Goal: Navigation & Orientation: Find specific page/section

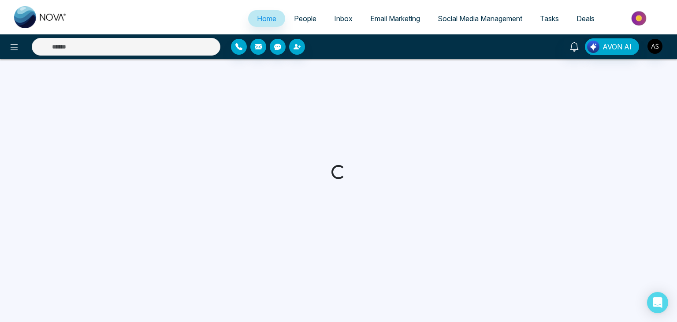
select select "*"
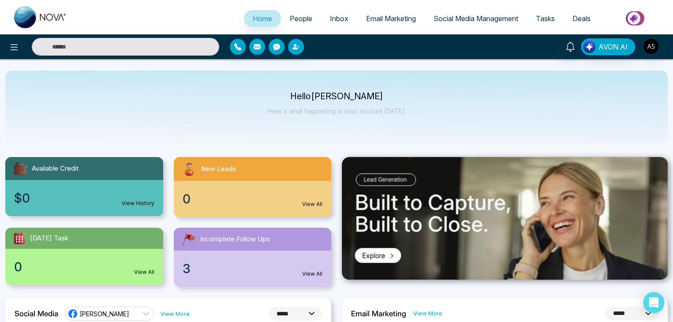
click at [304, 16] on span "People" at bounding box center [301, 18] width 22 height 9
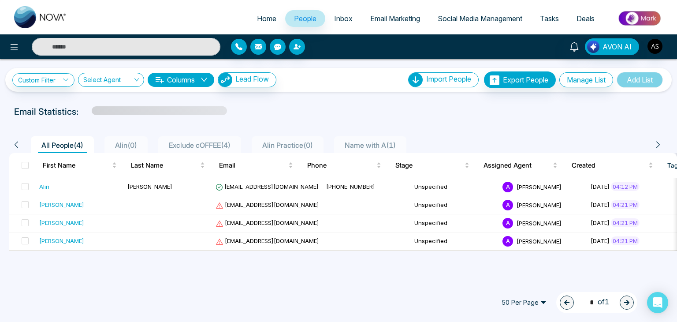
click at [347, 14] on link "Inbox" at bounding box center [343, 18] width 36 height 17
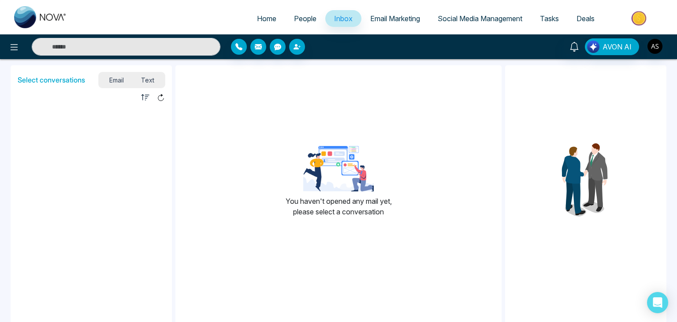
click at [388, 19] on span "Email Marketing" at bounding box center [395, 18] width 50 height 9
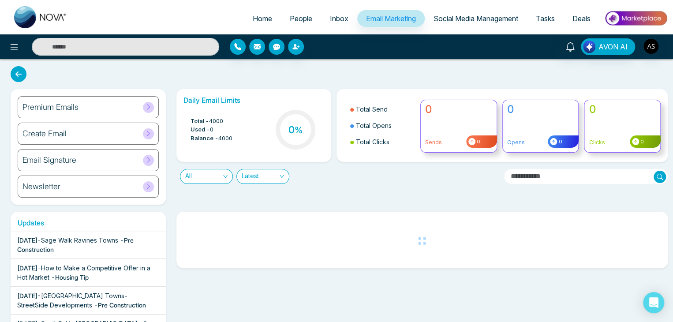
click at [454, 19] on span "Social Media Management" at bounding box center [475, 18] width 85 height 9
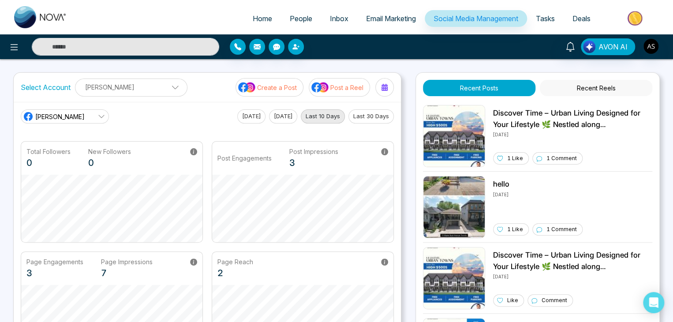
click at [253, 18] on span "Home" at bounding box center [262, 18] width 19 height 9
select select "*"
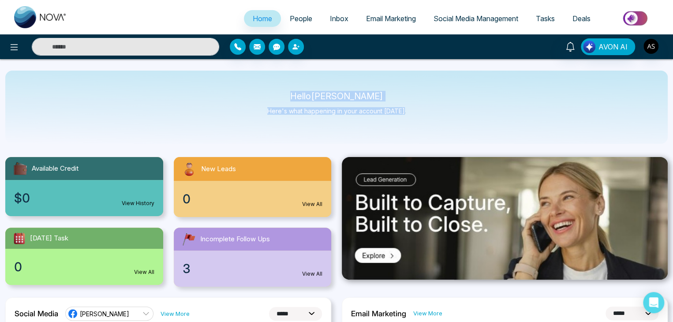
drag, startPoint x: 300, startPoint y: 91, endPoint x: 452, endPoint y: 133, distance: 157.7
click at [452, 133] on div "Hello [PERSON_NAME] Here's what happening in your account [DATE]." at bounding box center [336, 107] width 662 height 73
drag, startPoint x: 452, startPoint y: 133, endPoint x: 298, endPoint y: 91, distance: 159.5
click at [298, 91] on div "Hello [PERSON_NAME] Here's what happening in your account [DATE]." at bounding box center [336, 107] width 662 height 73
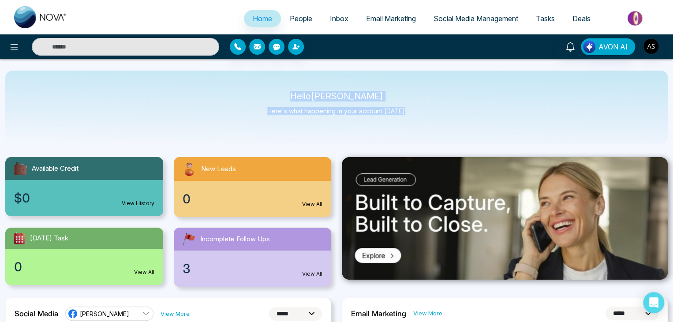
click at [298, 91] on div "Hello [PERSON_NAME] Here's what happening in your account [DATE]." at bounding box center [336, 107] width 662 height 73
click at [10, 48] on icon at bounding box center [14, 47] width 11 height 11
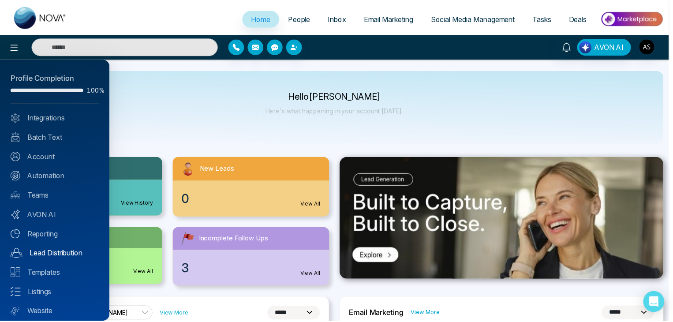
scroll to position [25, 0]
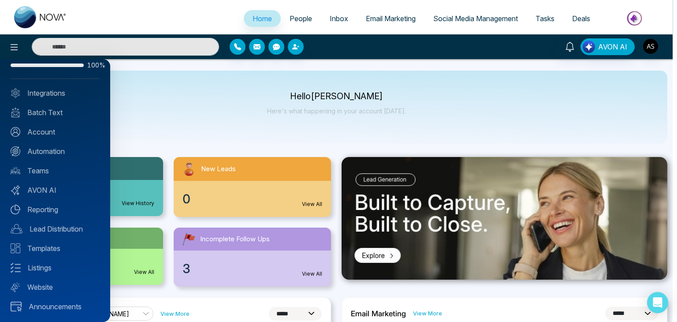
click at [182, 139] on div at bounding box center [338, 161] width 677 height 322
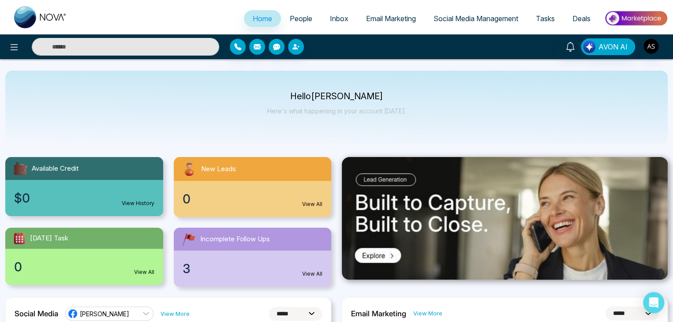
click at [303, 15] on span "People" at bounding box center [301, 18] width 22 height 9
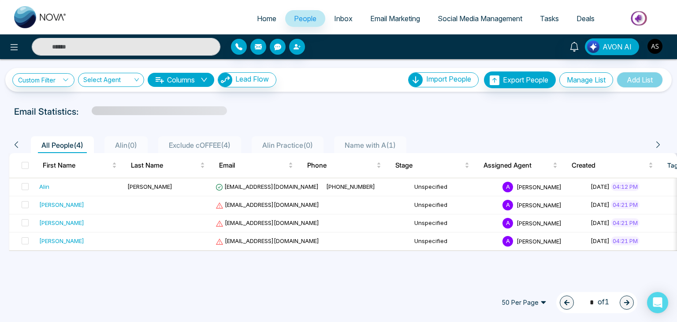
click at [341, 21] on span "Inbox" at bounding box center [343, 18] width 19 height 9
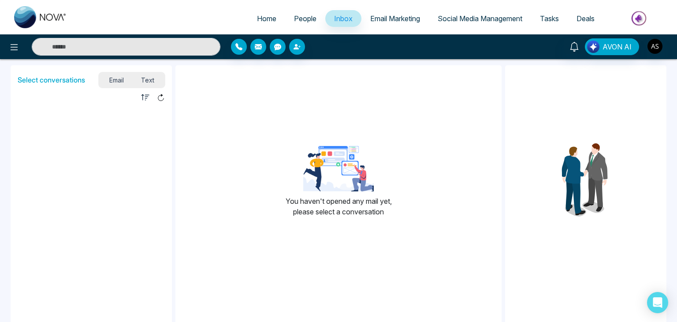
click at [148, 84] on span "Text" at bounding box center [148, 80] width 31 height 12
click at [122, 84] on span "Email" at bounding box center [116, 80] width 32 height 12
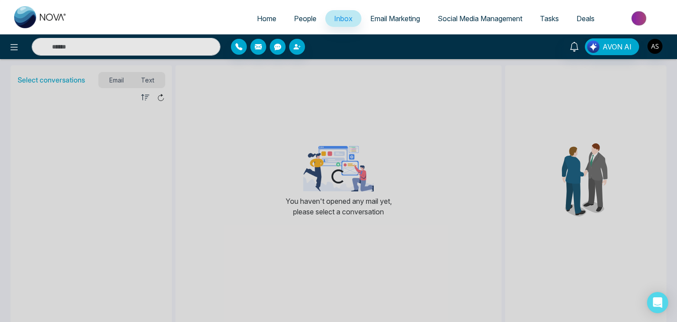
click at [385, 16] on span "Email Marketing" at bounding box center [395, 18] width 50 height 9
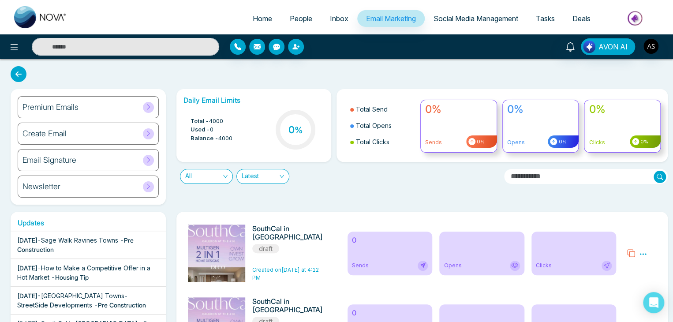
click at [434, 22] on span "Social Media Management" at bounding box center [475, 18] width 85 height 9
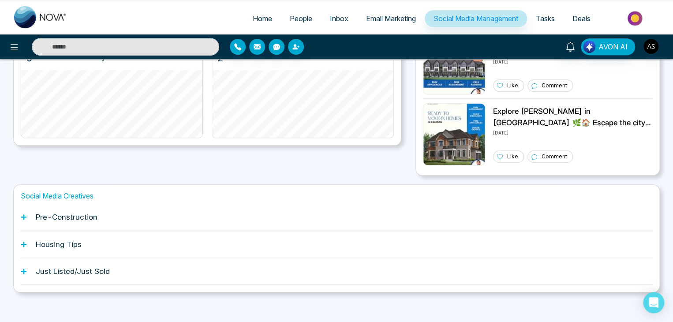
scroll to position [220, 0]
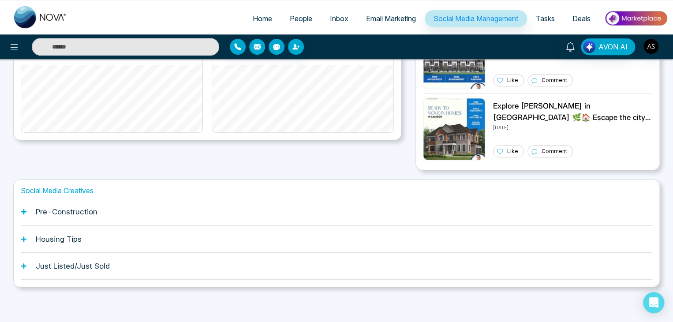
click at [382, 212] on div "Pre-Construction" at bounding box center [336, 211] width 631 height 27
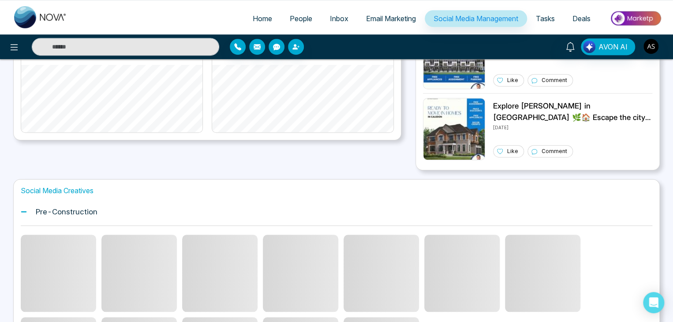
click at [382, 212] on div "Pre-Construction" at bounding box center [336, 211] width 631 height 27
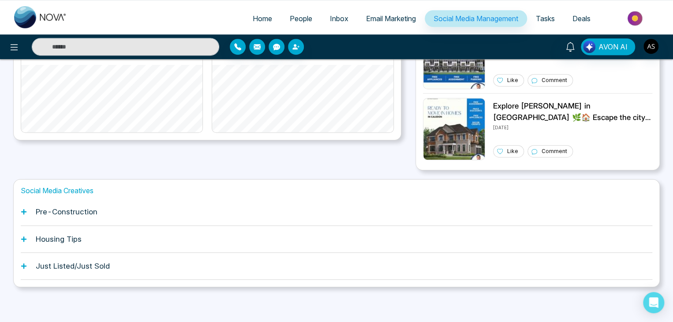
click at [384, 236] on div "Housing Tips" at bounding box center [336, 239] width 631 height 27
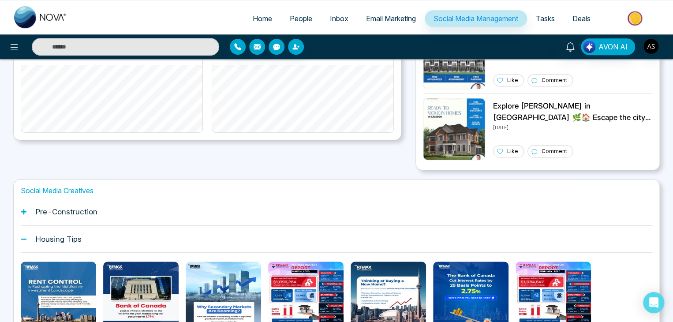
click at [384, 236] on div "Housing Tips" at bounding box center [336, 239] width 631 height 27
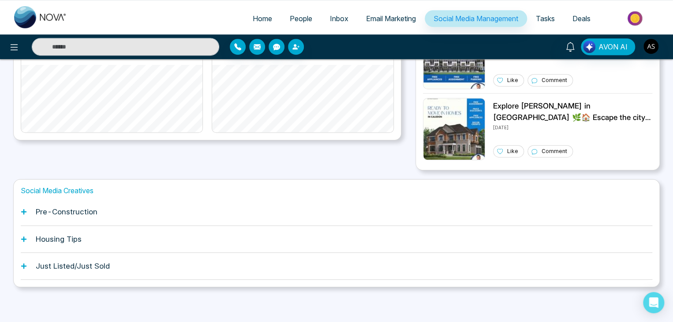
click at [384, 236] on div "Housing Tips" at bounding box center [336, 239] width 631 height 27
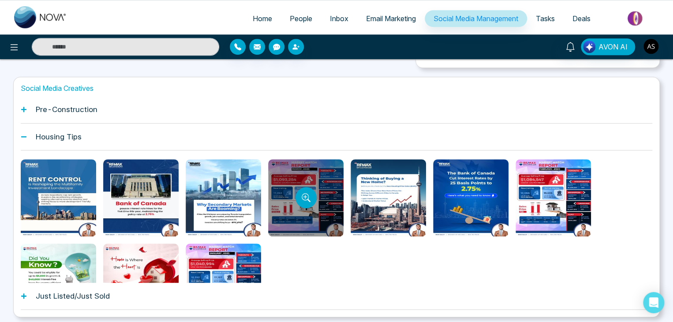
scroll to position [312, 0]
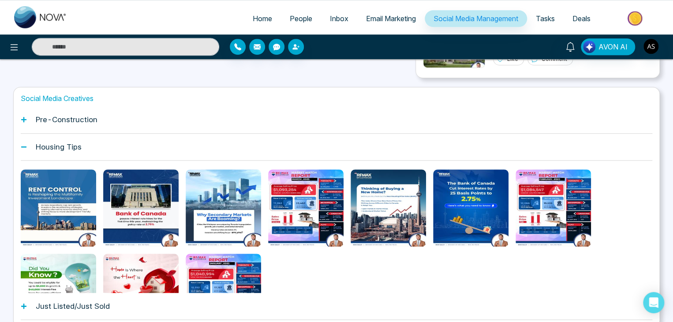
click at [330, 141] on div "Housing Tips" at bounding box center [336, 147] width 631 height 27
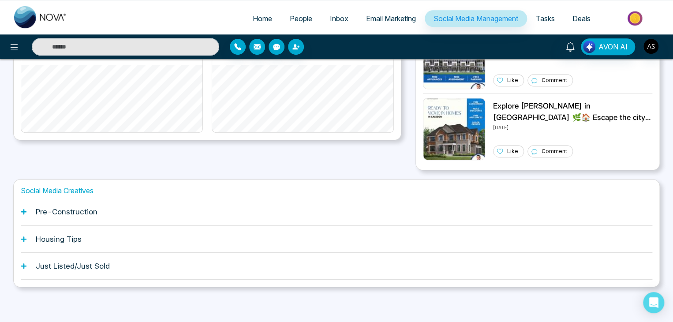
click at [342, 206] on div "Pre-Construction" at bounding box center [336, 211] width 631 height 27
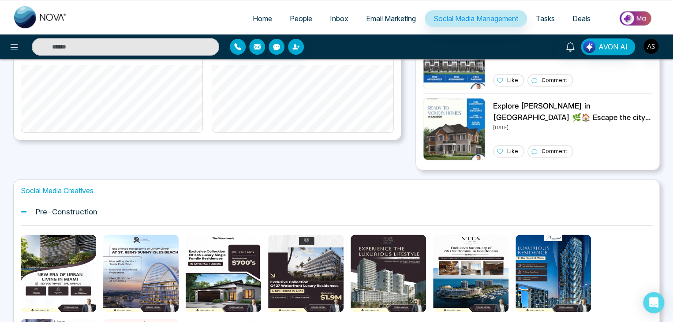
scroll to position [312, 0]
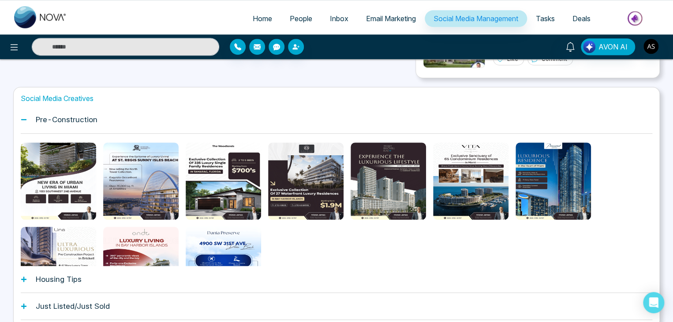
click at [454, 127] on div "Pre-Construction" at bounding box center [336, 119] width 631 height 27
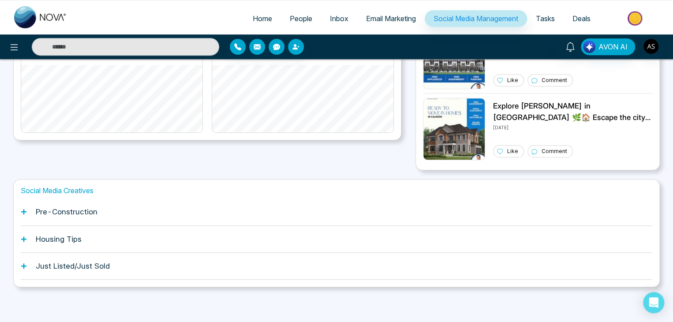
scroll to position [2, 0]
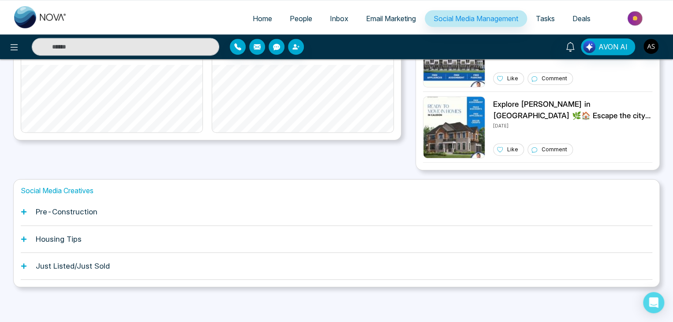
click at [551, 14] on link "Tasks" at bounding box center [545, 18] width 37 height 17
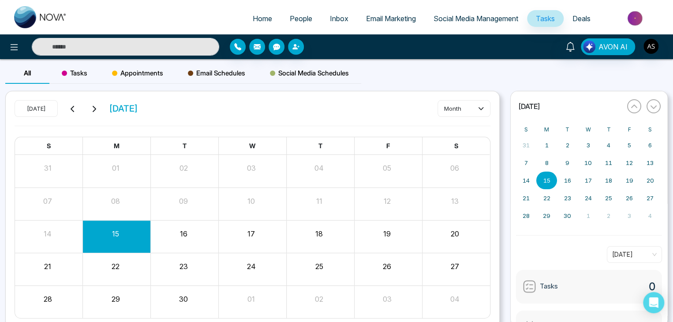
click at [579, 17] on span "Deals" at bounding box center [581, 18] width 18 height 9
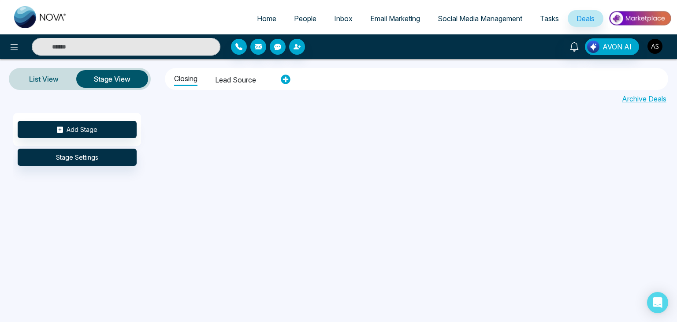
click at [661, 47] on img "button" at bounding box center [654, 46] width 15 height 15
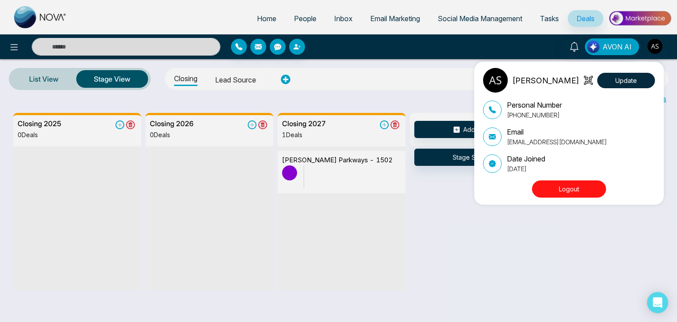
click at [582, 190] on button "Logout" at bounding box center [569, 188] width 74 height 17
